Goal: Obtain resource: Obtain resource

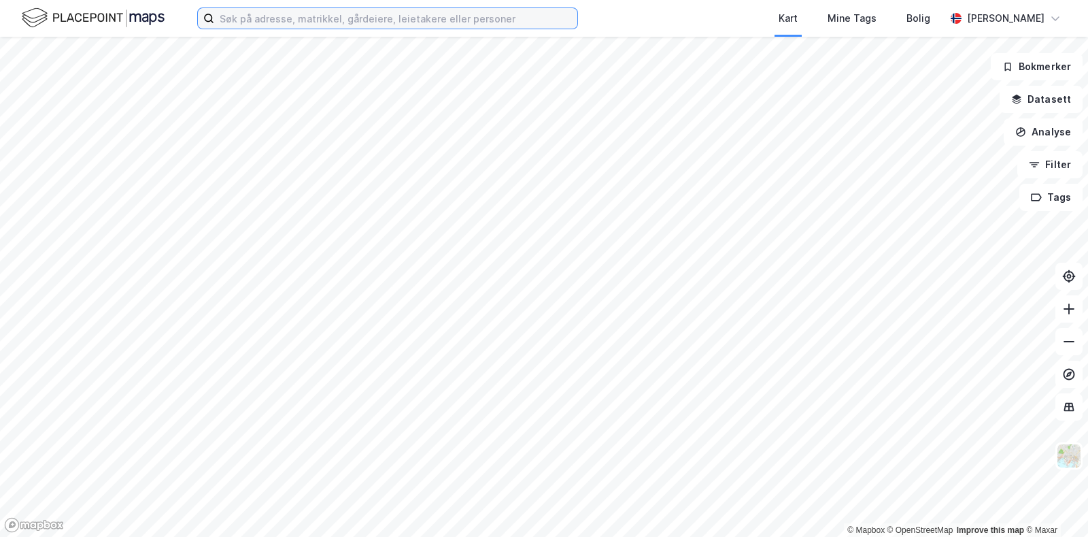
click at [339, 15] on input at bounding box center [395, 18] width 363 height 20
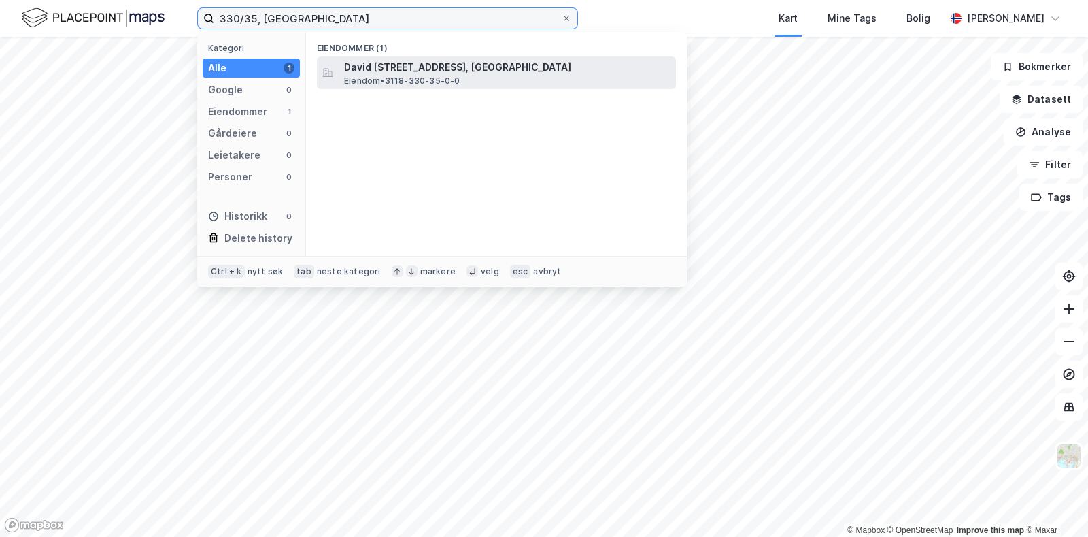
type input "330/35, [GEOGRAPHIC_DATA]"
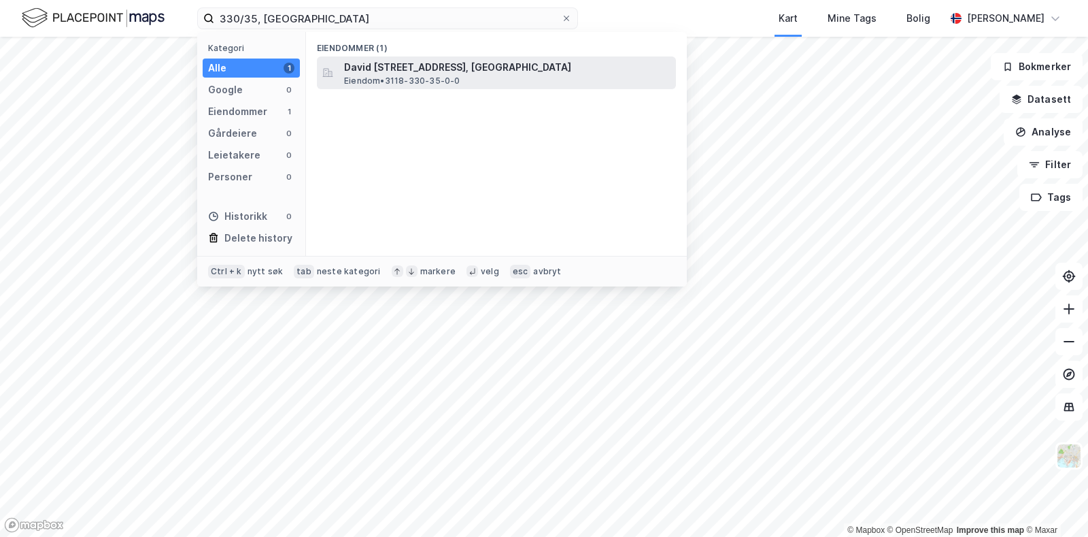
click at [388, 73] on span "David [STREET_ADDRESS], [GEOGRAPHIC_DATA]" at bounding box center [507, 67] width 326 height 16
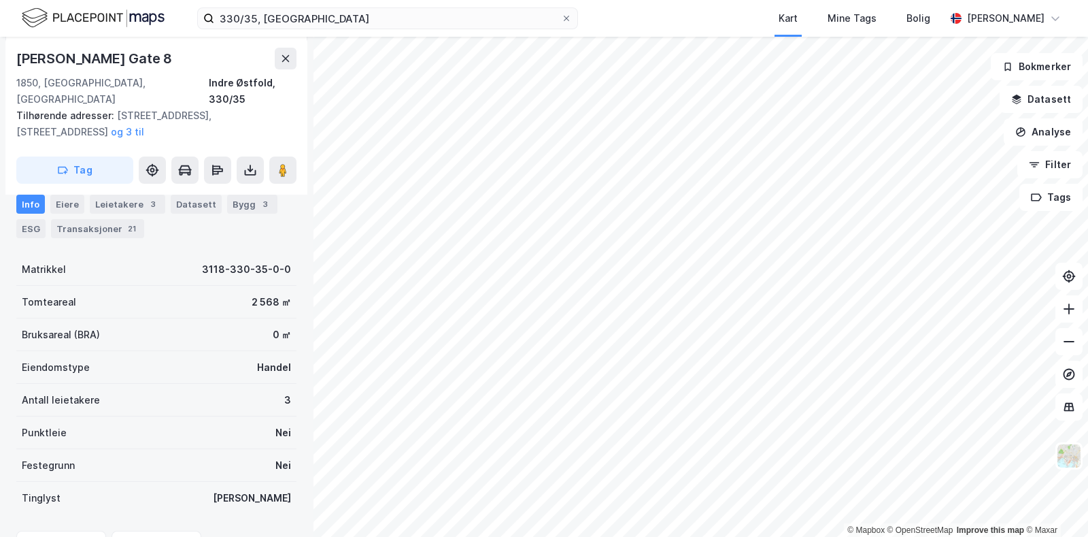
scroll to position [362, 0]
click at [72, 209] on div "Eiere" at bounding box center [67, 204] width 34 height 19
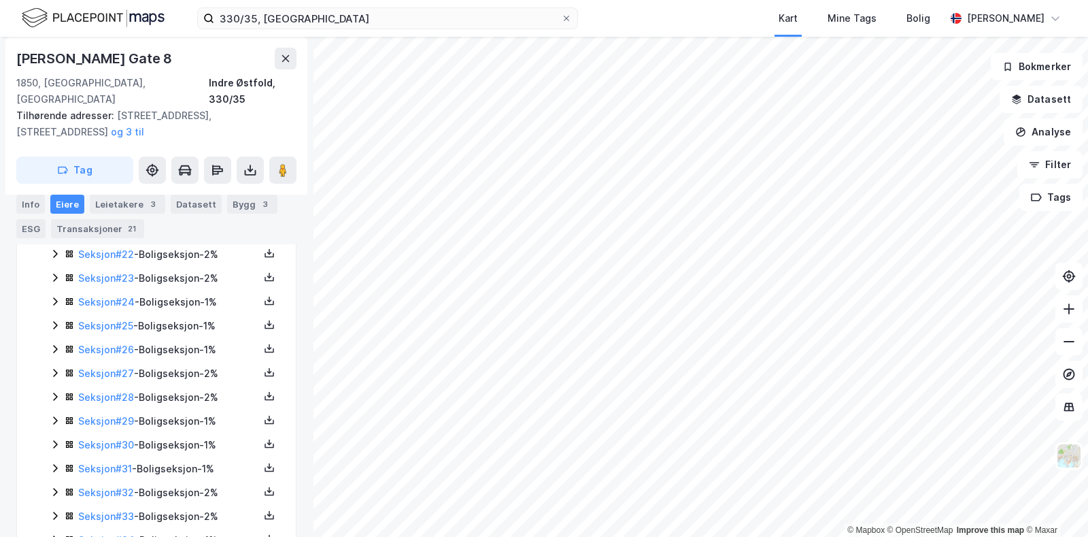
scroll to position [1070, 0]
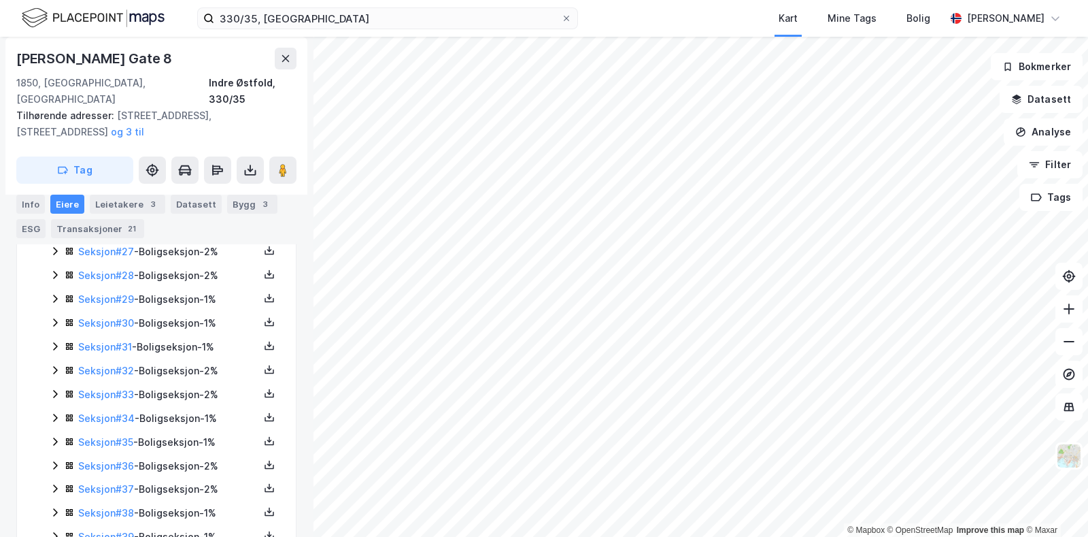
click at [103, 410] on div "Seksjon # 34 - Boligseksjon - 1%" at bounding box center [168, 418] width 181 height 16
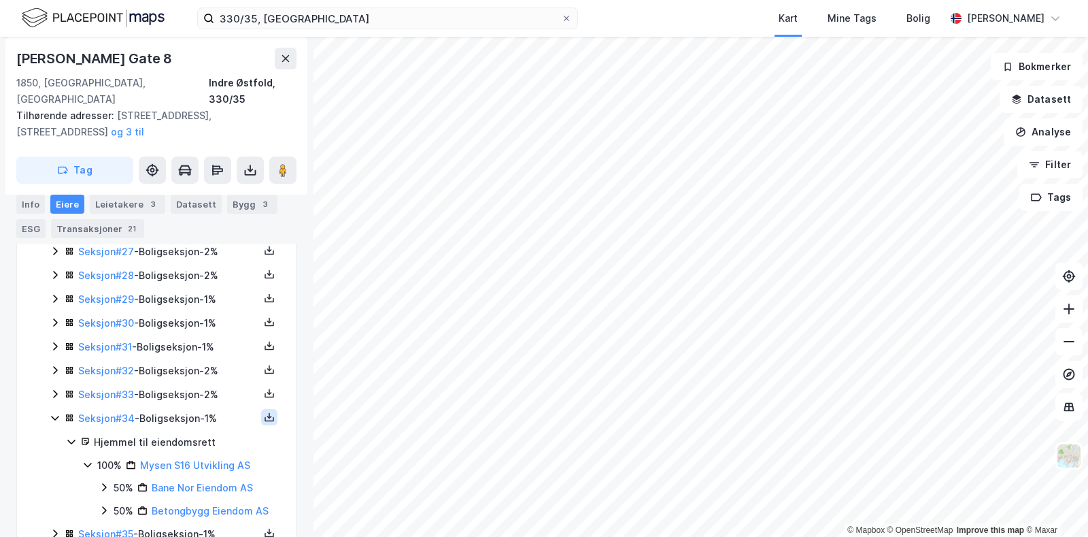
click at [264, 411] on icon at bounding box center [269, 416] width 11 height 11
click at [208, 360] on div "Grunnbok" at bounding box center [195, 376] width 120 height 33
